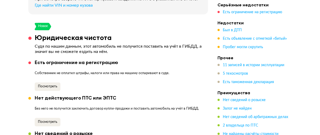
scroll to position [212, 0]
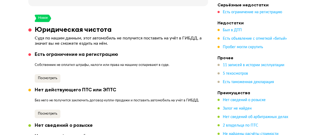
click at [30, 28] on span at bounding box center [29, 29] width 3 height 3
click at [29, 53] on icon at bounding box center [29, 54] width 3 height 3
click at [44, 77] on span "Посмотреть" at bounding box center [47, 78] width 19 height 3
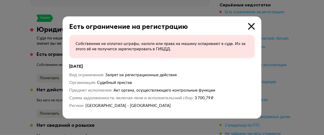
click at [251, 28] on icon at bounding box center [251, 26] width 7 height 7
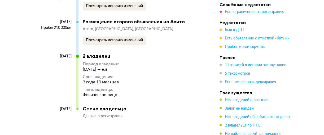
scroll to position [1430, 0]
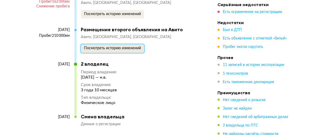
click at [104, 50] on span "Посмотреть историю изменений" at bounding box center [112, 48] width 57 height 4
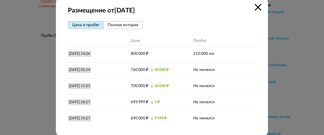
scroll to position [15, 0]
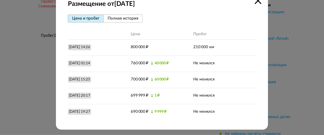
click at [121, 19] on span "Полная история" at bounding box center [123, 18] width 31 height 4
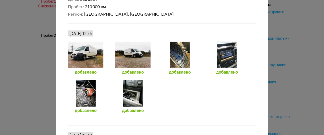
scroll to position [121, 0]
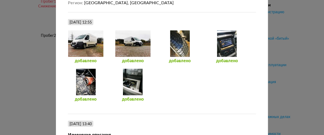
click at [78, 45] on div at bounding box center [86, 43] width 36 height 26
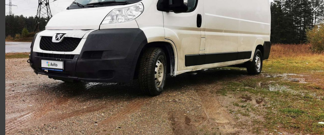
scroll to position [53, 0]
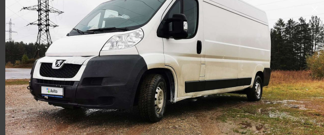
click at [220, 49] on img at bounding box center [167, 73] width 324 height 243
